Goal: Task Accomplishment & Management: Complete application form

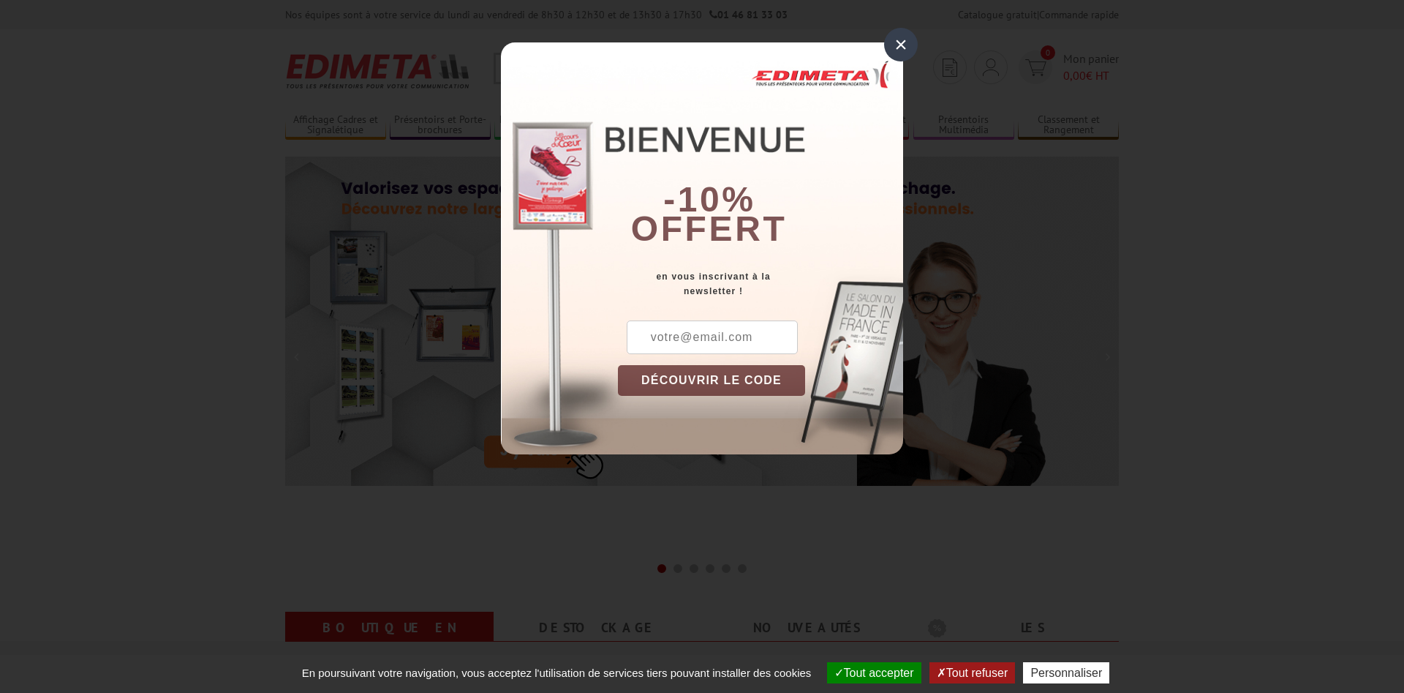
click at [897, 45] on div "×" at bounding box center [901, 45] width 34 height 34
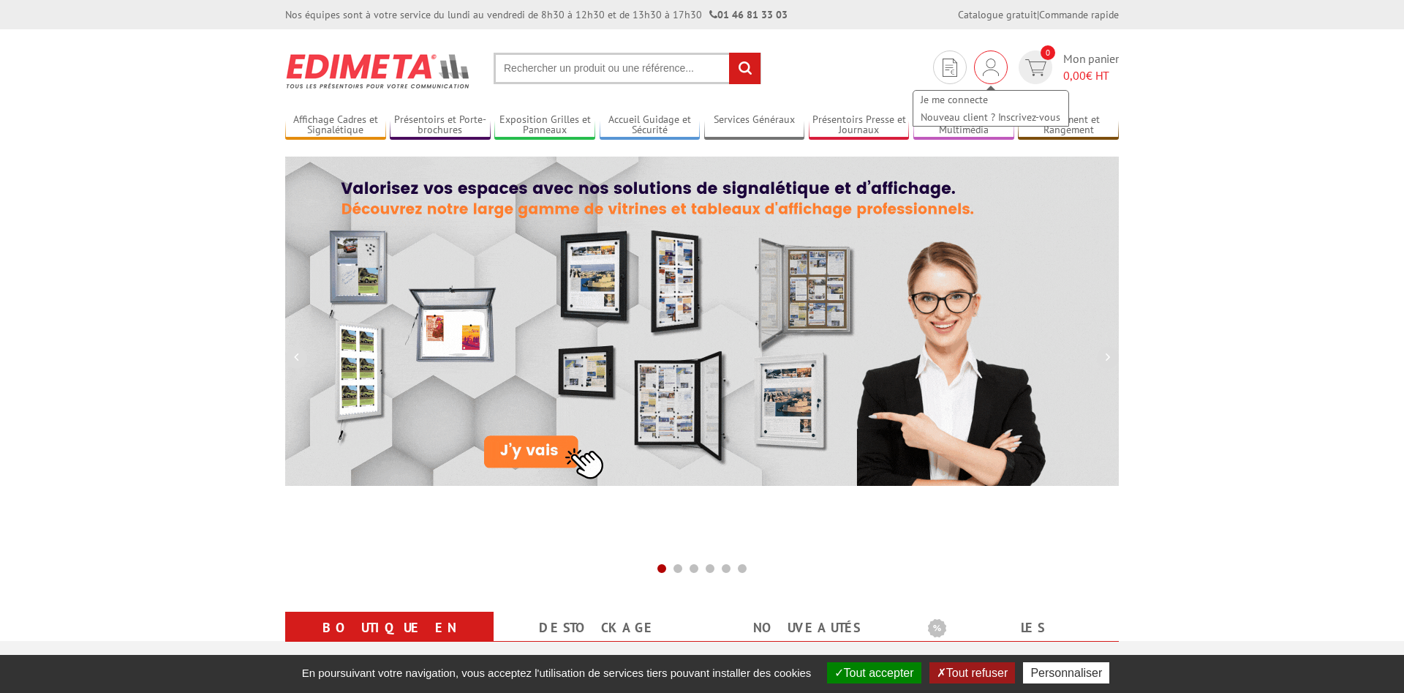
click at [987, 65] on img at bounding box center [991, 68] width 16 height 18
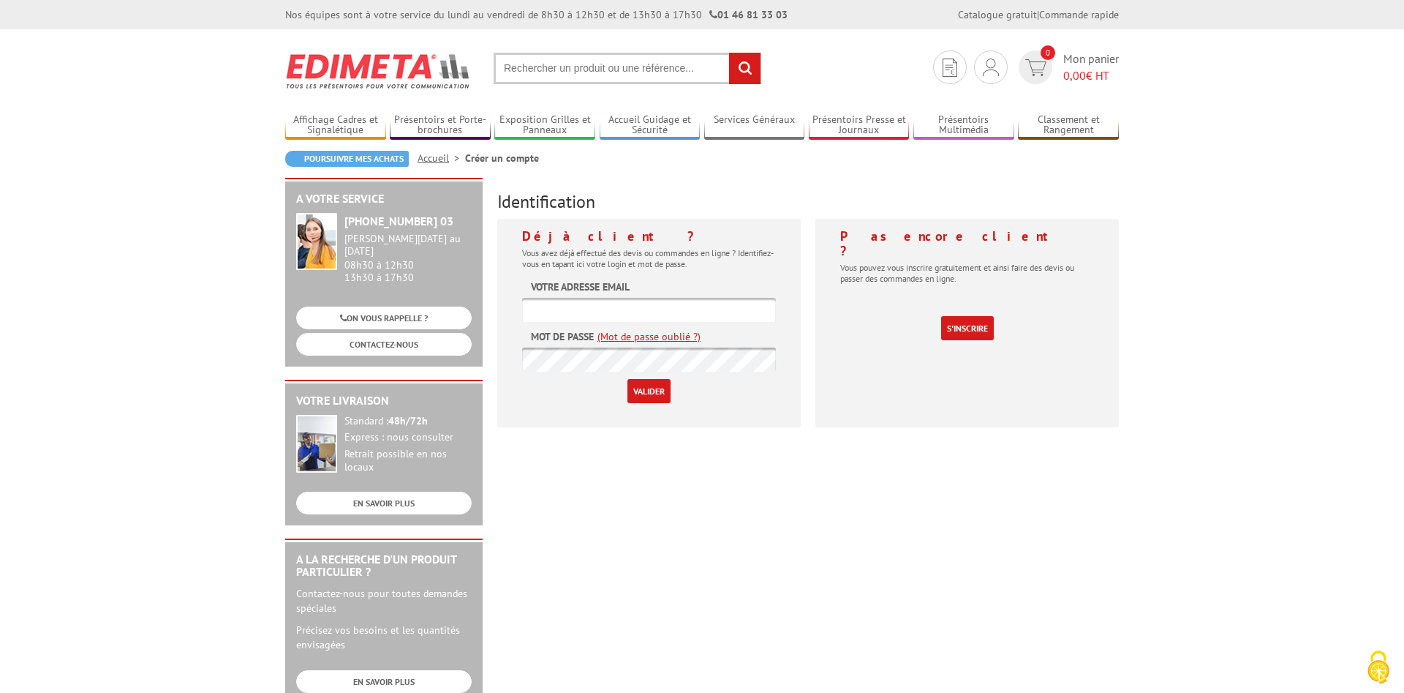
click at [600, 315] on input "text" at bounding box center [649, 310] width 254 height 24
type input "digoin@motivinterim.fr"
drag, startPoint x: 647, startPoint y: 390, endPoint x: 704, endPoint y: 475, distance: 102.8
click at [647, 391] on input "Valider" at bounding box center [649, 391] width 43 height 24
click at [560, 312] on input "text" at bounding box center [649, 310] width 254 height 24
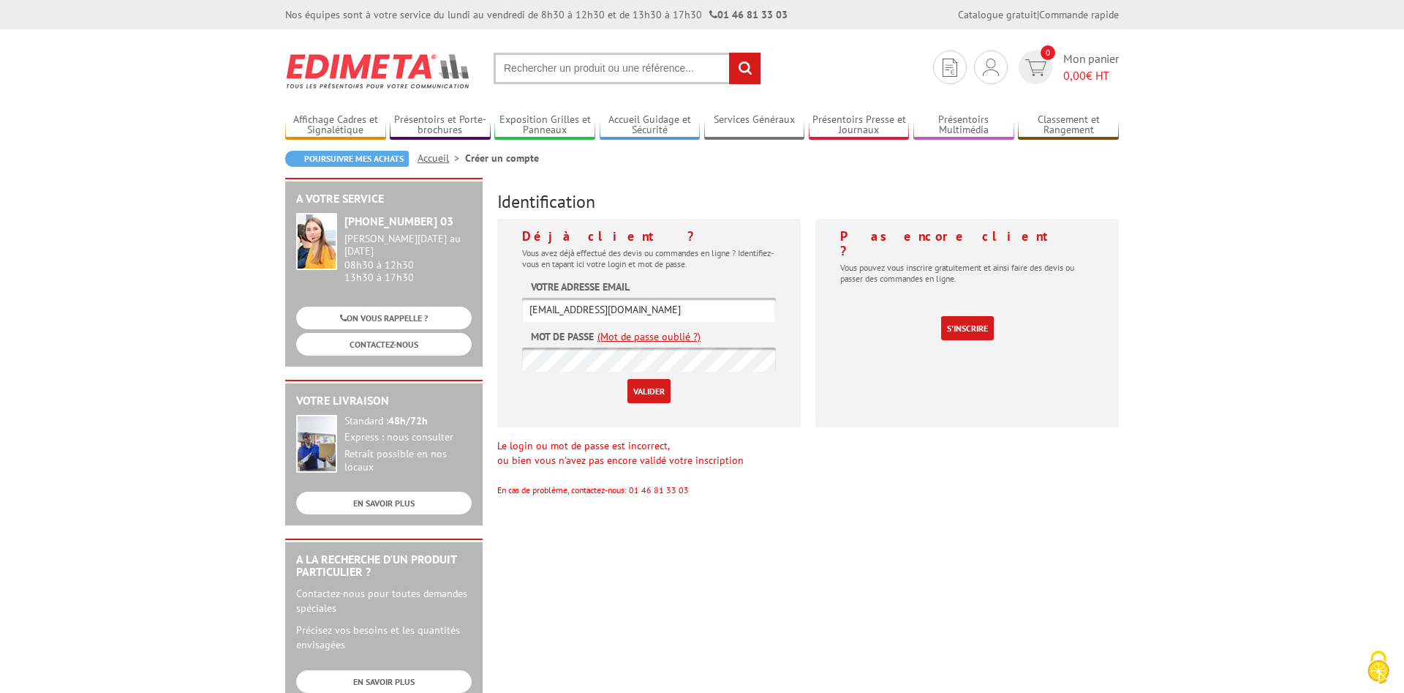
type input "digoin@motivinterim.fr"
click at [654, 389] on input "Valider" at bounding box center [649, 391] width 43 height 24
